Goal: Task Accomplishment & Management: Manage account settings

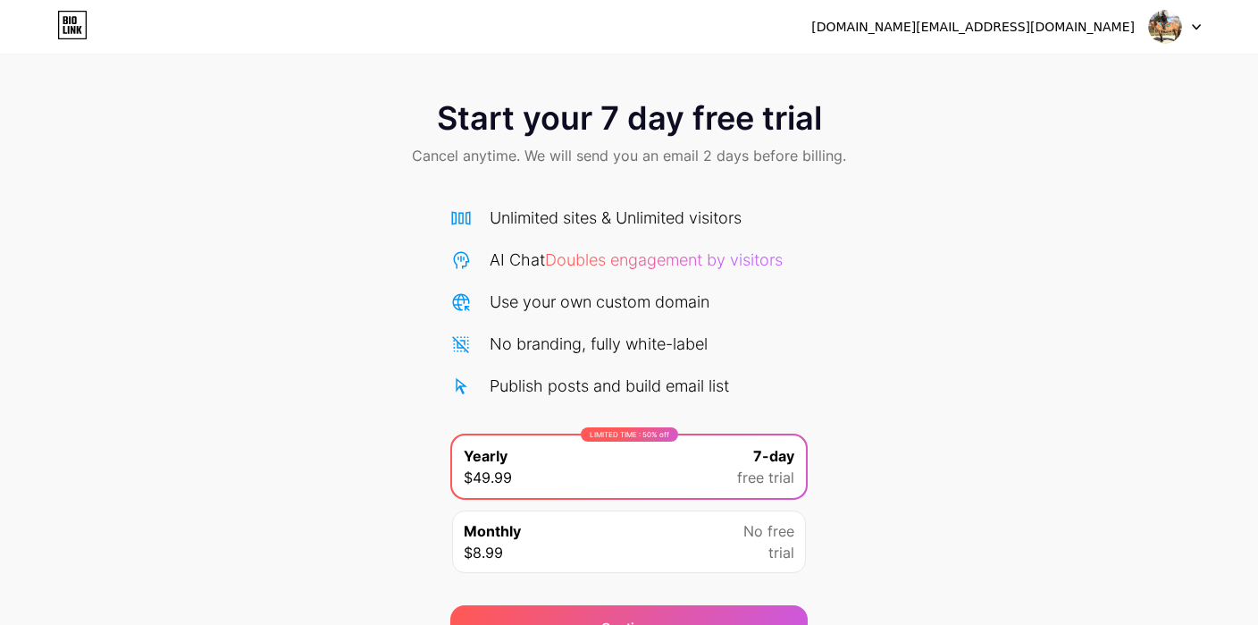
scroll to position [95, 0]
click at [1103, 27] on div "[DOMAIN_NAME][EMAIL_ADDRESS][DOMAIN_NAME]" at bounding box center [972, 27] width 323 height 19
click at [1198, 26] on icon at bounding box center [1196, 27] width 9 height 6
click at [964, 24] on div "[DOMAIN_NAME][EMAIL_ADDRESS][DOMAIN_NAME] Logout" at bounding box center [629, 27] width 1258 height 32
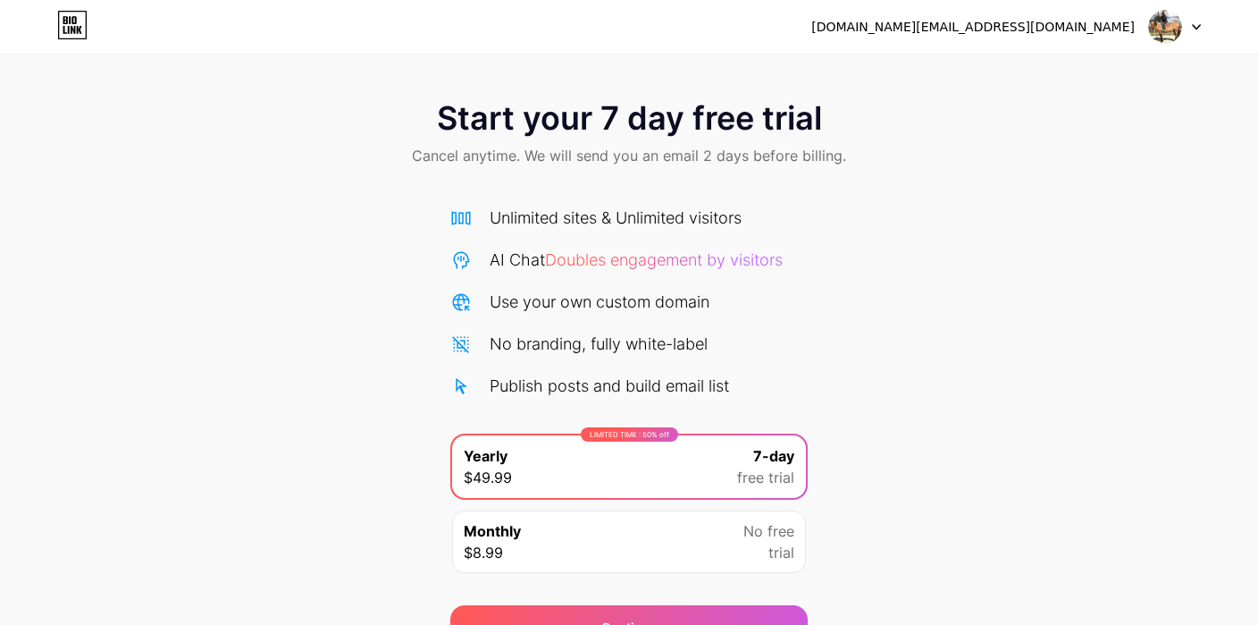
click at [1189, 25] on div at bounding box center [1175, 27] width 52 height 32
click at [1022, 78] on li "Logout" at bounding box center [1089, 73] width 222 height 48
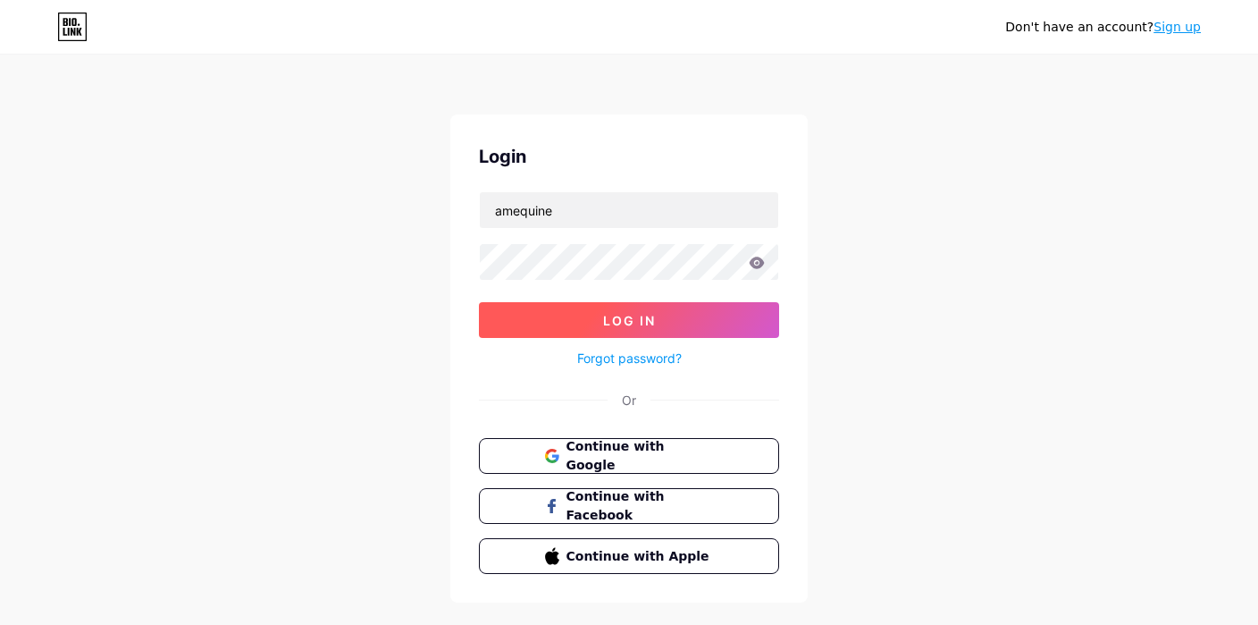
click at [606, 323] on span "Log In" at bounding box center [629, 320] width 53 height 15
